Goal: Book appointment/travel/reservation

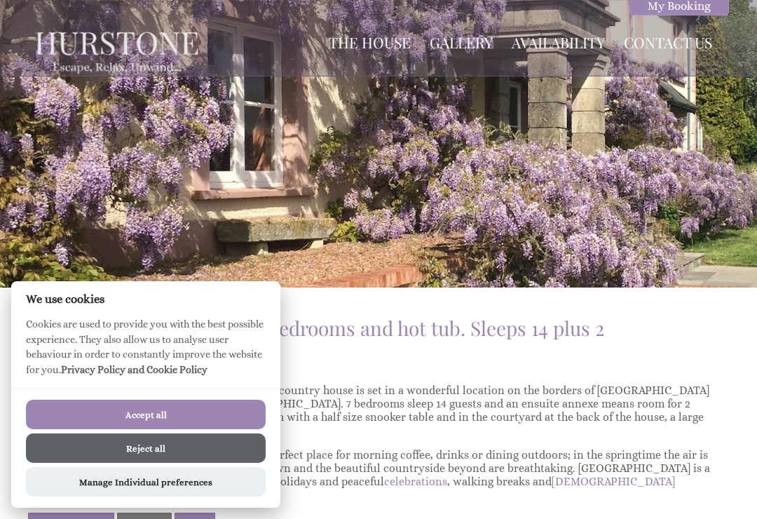
click at [175, 418] on button "Accept all" at bounding box center [146, 414] width 240 height 29
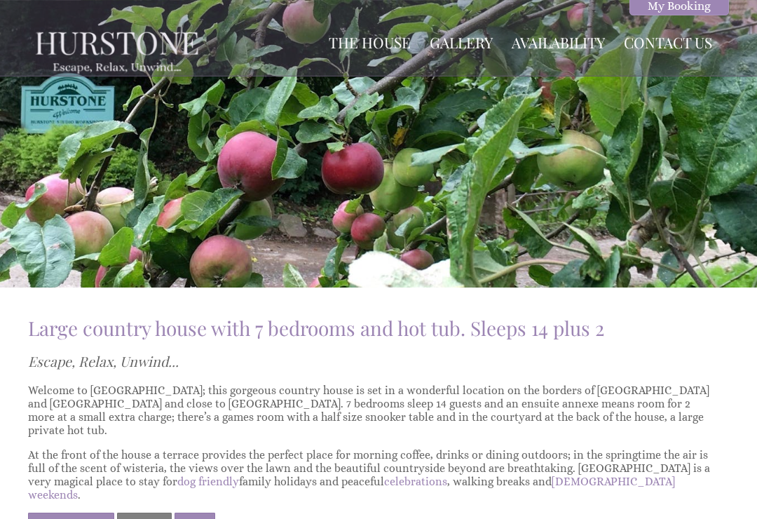
click at [456, 36] on link "Gallery" at bounding box center [461, 42] width 63 height 20
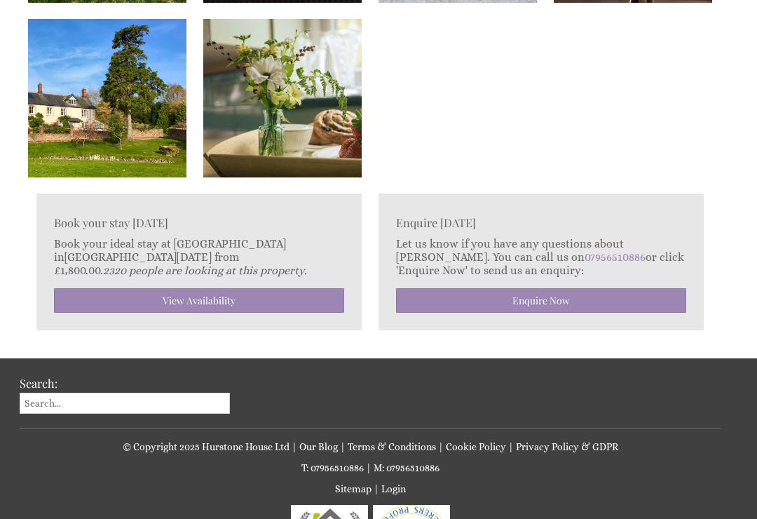
scroll to position [3318, 0]
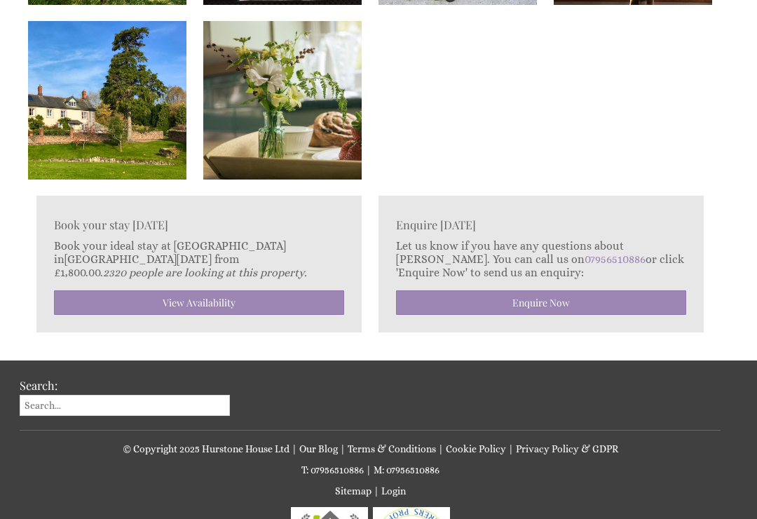
click at [197, 308] on link "View Availability" at bounding box center [199, 302] width 290 height 25
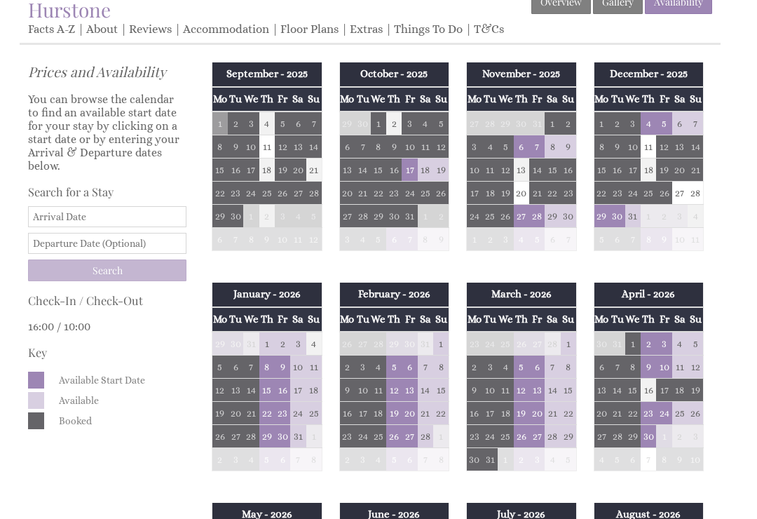
scroll to position [319, 0]
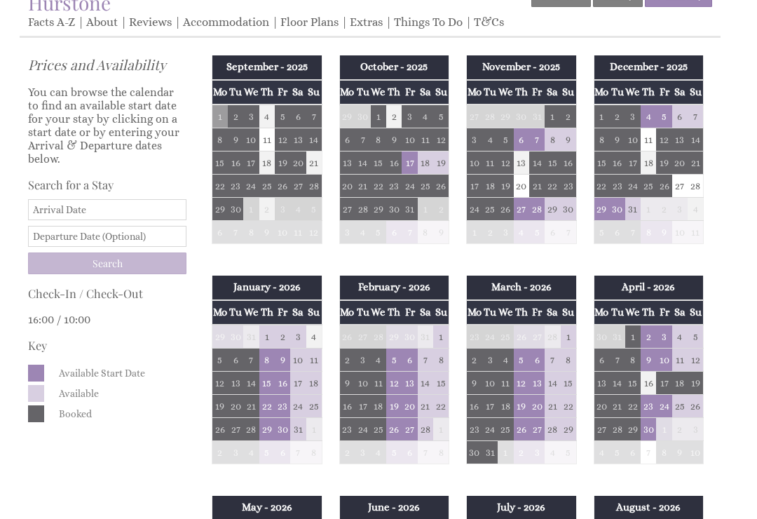
click at [63, 208] on input "Date" at bounding box center [107, 209] width 158 height 21
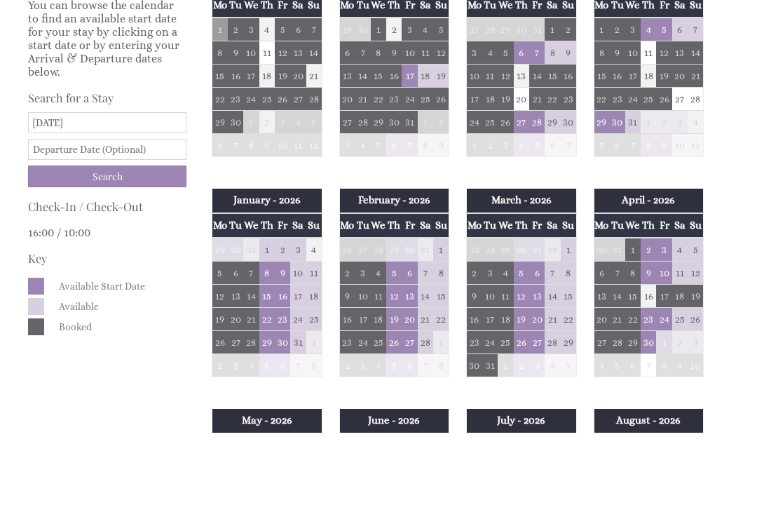
scroll to position [406, 0]
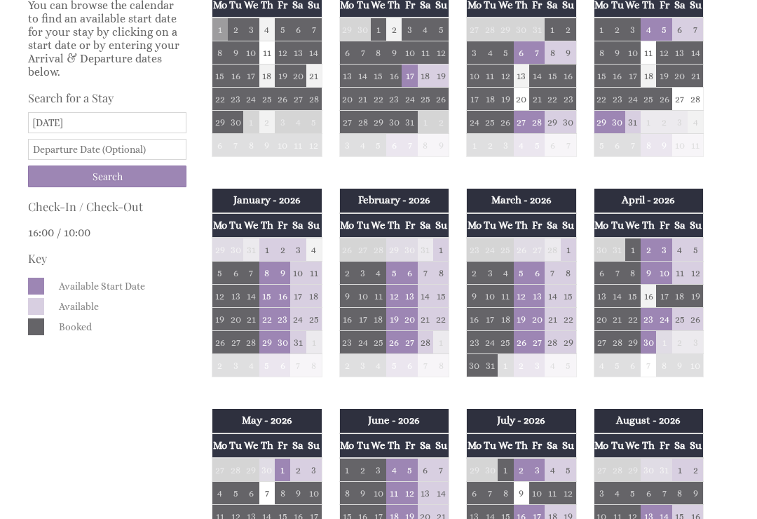
click at [65, 123] on input "[DATE]" at bounding box center [107, 122] width 158 height 21
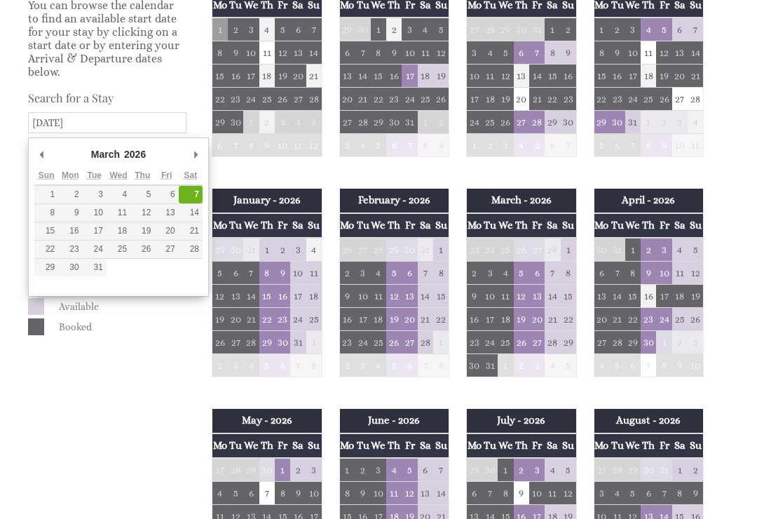
scroll to position [405, 0]
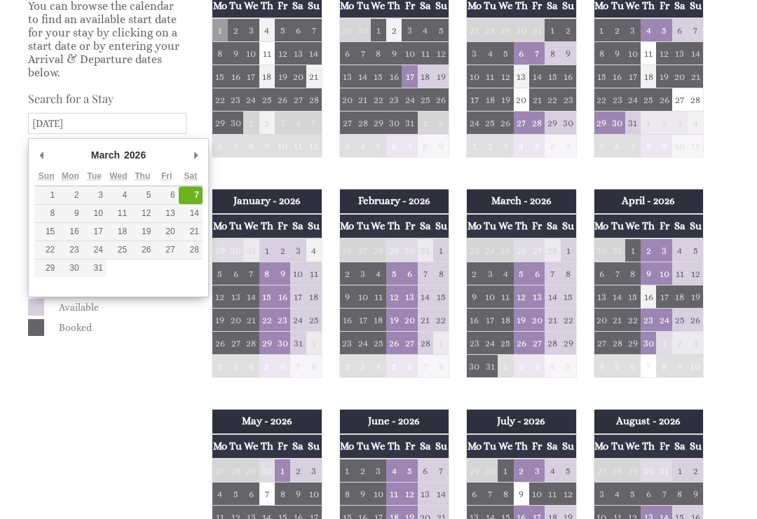
type input "[DATE]"
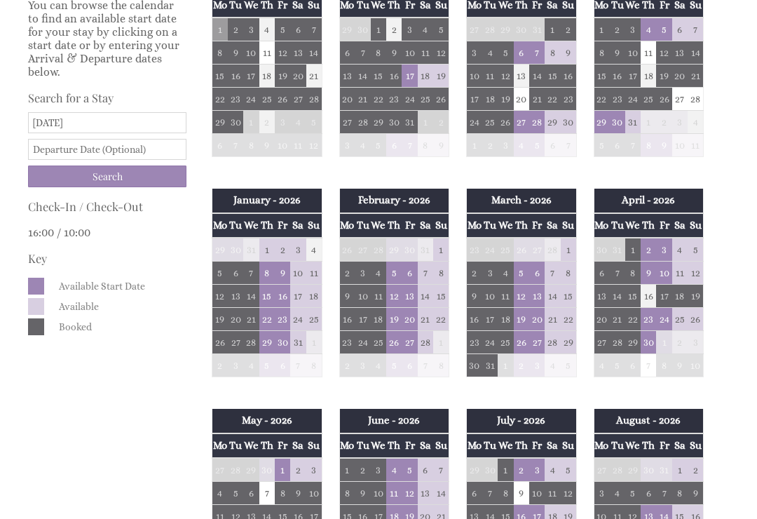
scroll to position [406, 0]
click at [102, 157] on input "text" at bounding box center [107, 149] width 158 height 21
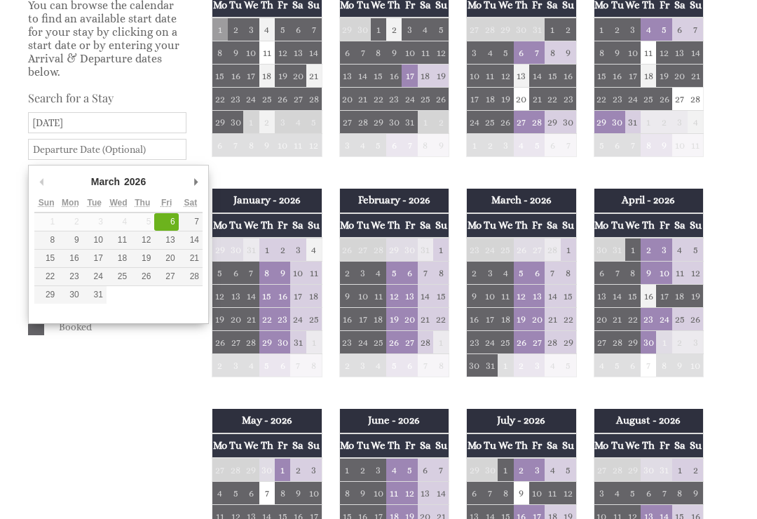
scroll to position [405, 0]
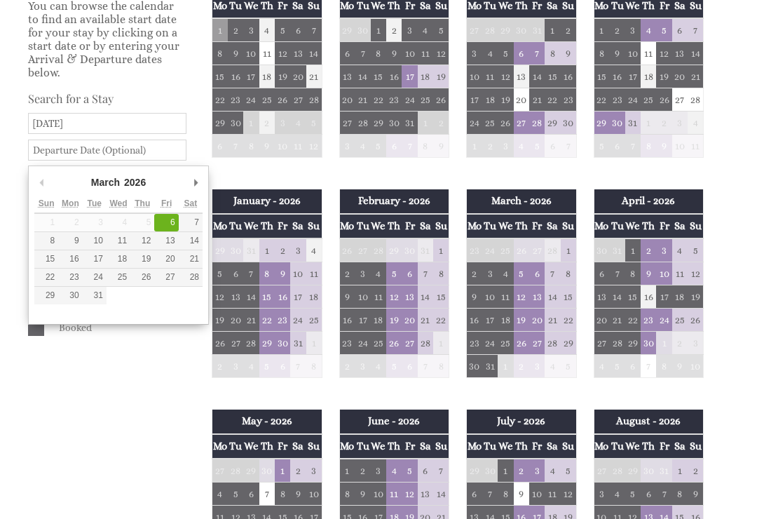
type input "[DATE]"
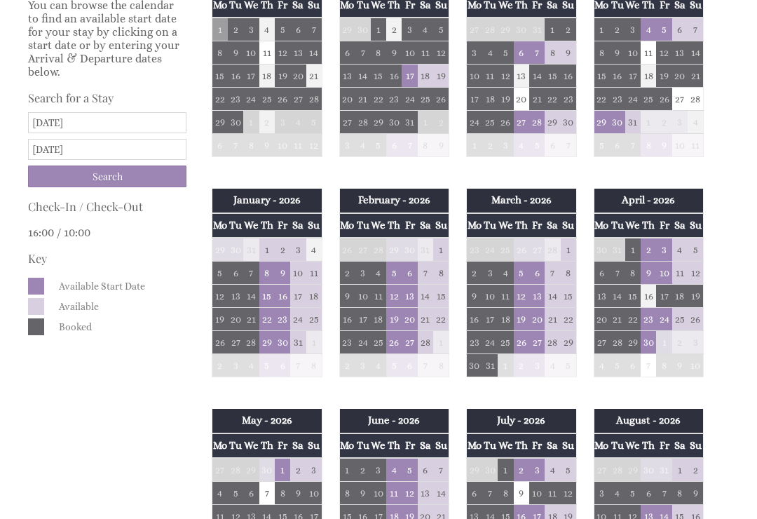
click at [114, 179] on input "Search" at bounding box center [107, 177] width 158 height 22
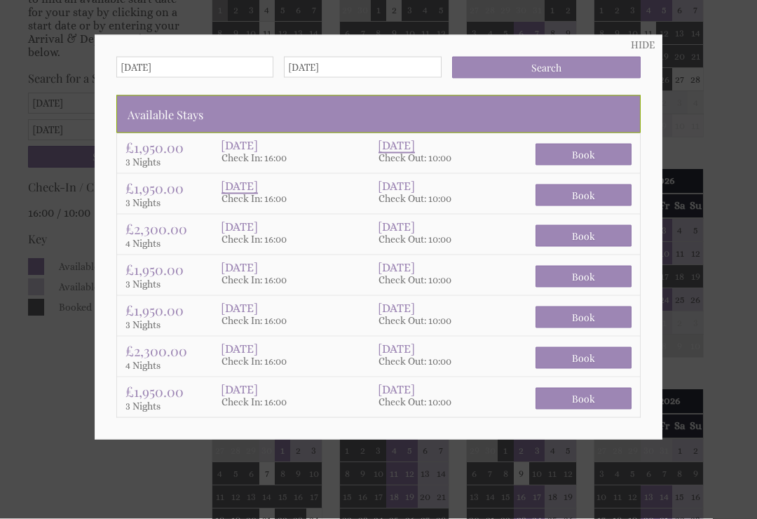
scroll to position [427, 0]
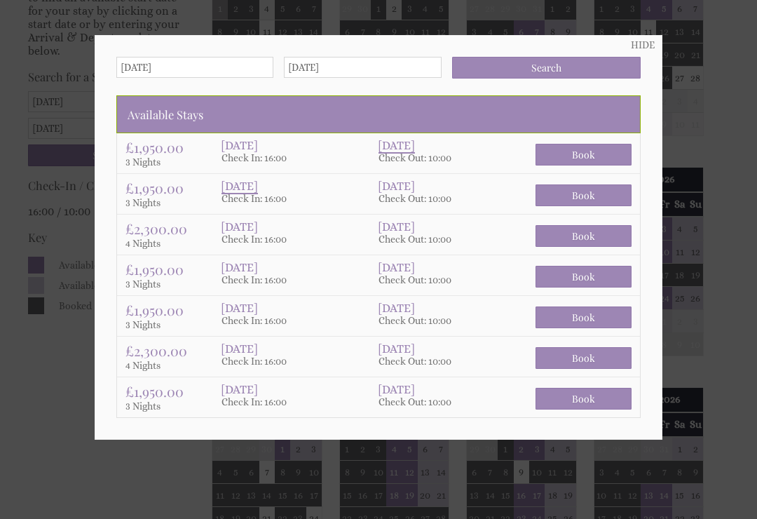
click at [79, 489] on div at bounding box center [378, 259] width 757 height 519
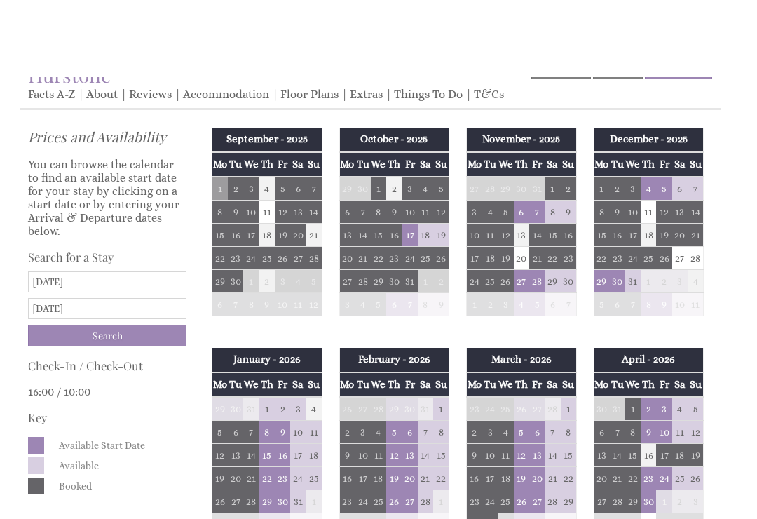
scroll to position [0, 0]
